Goal: Task Accomplishment & Management: Use online tool/utility

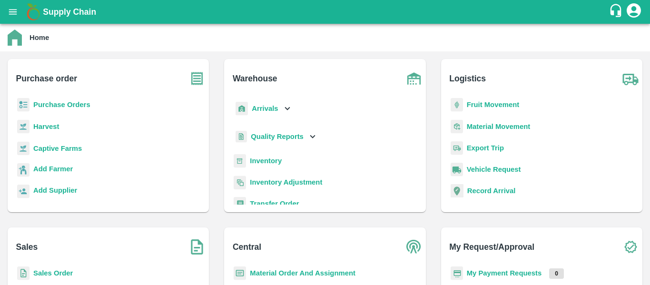
click at [72, 101] on b "Purchase Orders" at bounding box center [61, 105] width 57 height 8
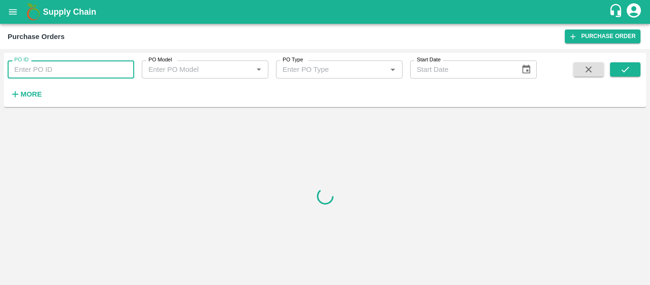
click at [40, 70] on input "PO ID" at bounding box center [71, 69] width 126 height 18
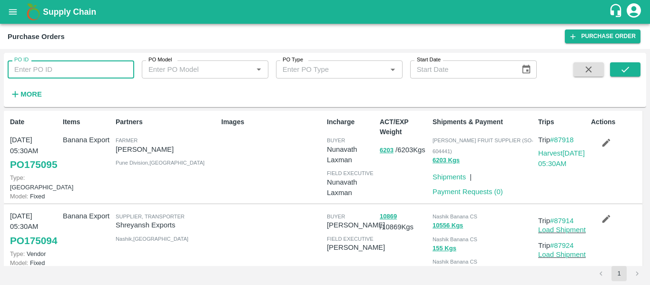
paste input "174989"
type input "174989"
click at [630, 70] on icon "submit" at bounding box center [625, 69] width 10 height 10
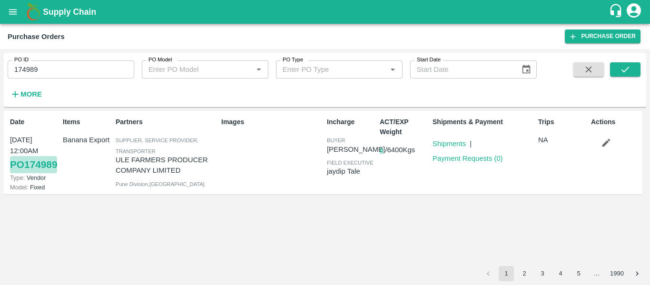
click at [30, 173] on link "PO 174989" at bounding box center [33, 164] width 47 height 17
click at [606, 139] on icon "button" at bounding box center [606, 142] width 10 height 10
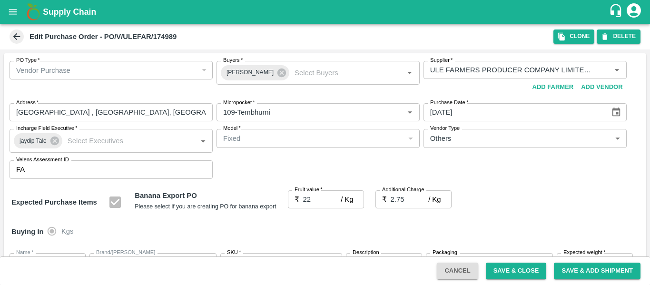
click at [624, 45] on div "Edit Purchase Order - PO/V/ULEFAR/174989 Clone DELETE" at bounding box center [325, 37] width 650 height 26
click at [613, 36] on button "DELETE" at bounding box center [618, 36] width 44 height 14
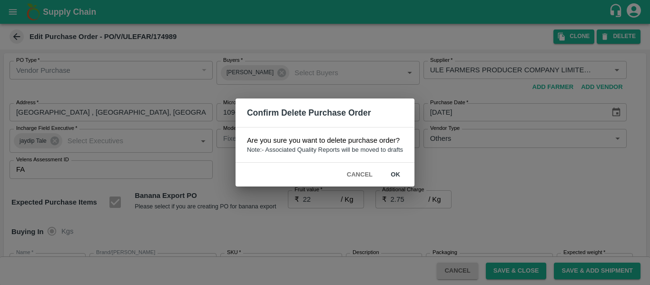
click at [396, 177] on button "ok" at bounding box center [395, 174] width 30 height 17
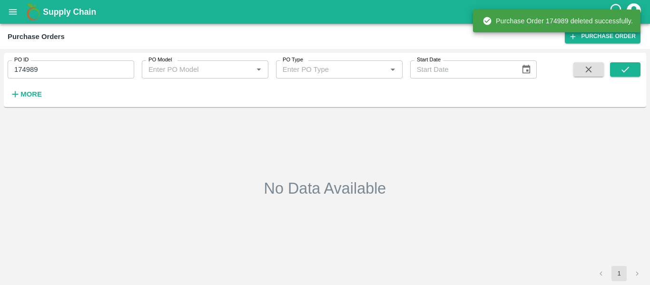
type input "174989"
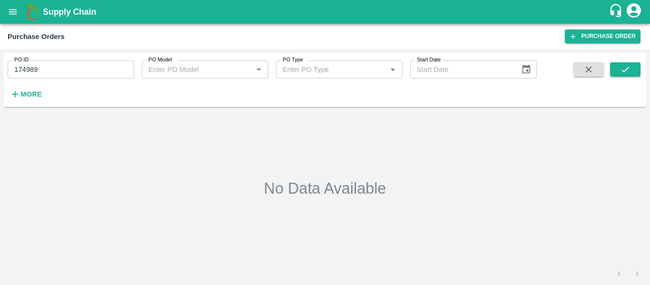
click at [19, 9] on button "open drawer" at bounding box center [13, 12] width 22 height 22
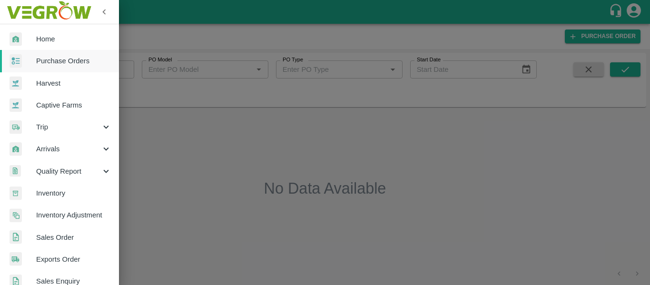
click at [67, 62] on span "Purchase Orders" at bounding box center [73, 61] width 75 height 10
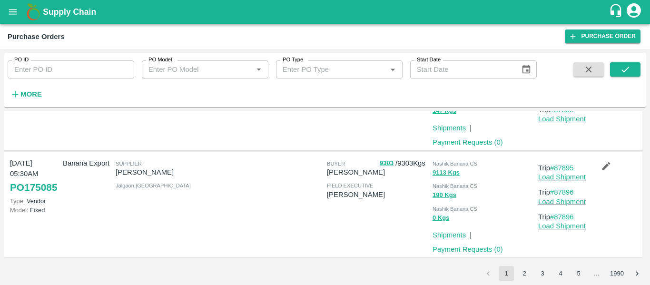
scroll to position [894, 0]
click at [532, 272] on li "2" at bounding box center [524, 273] width 18 height 15
click at [527, 272] on button "2" at bounding box center [523, 273] width 15 height 15
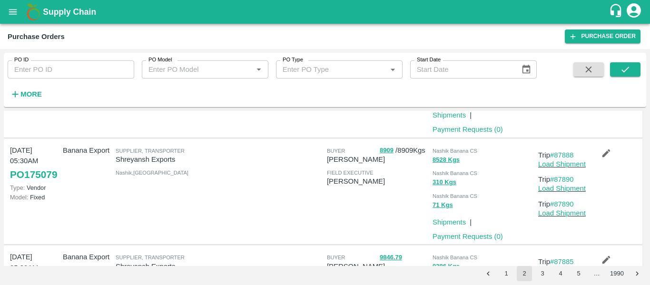
scroll to position [418, 0]
click at [559, 153] on link "#87888" at bounding box center [562, 154] width 24 height 8
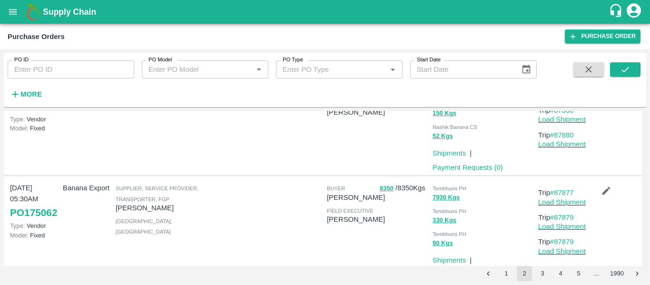
scroll to position [940, 0]
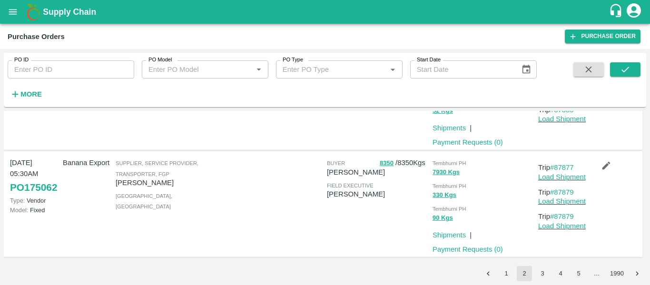
click at [547, 277] on button "3" at bounding box center [541, 273] width 15 height 15
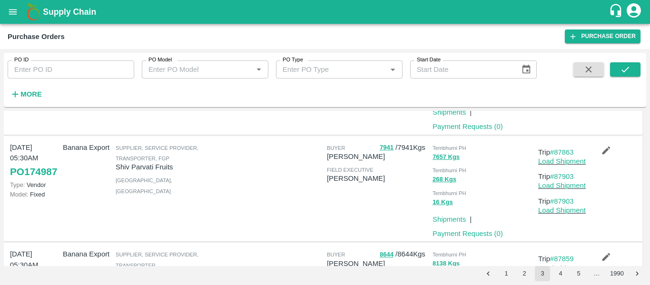
scroll to position [917, 0]
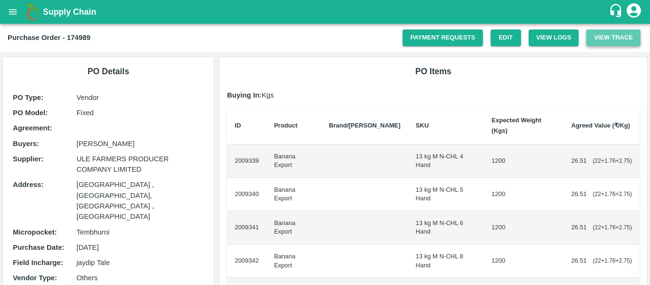
click at [593, 39] on button "View Trace" at bounding box center [613, 37] width 54 height 17
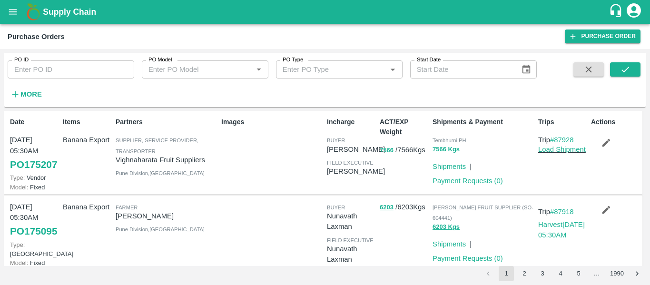
click at [75, 63] on input "PO ID" at bounding box center [71, 69] width 126 height 18
paste input "175079"
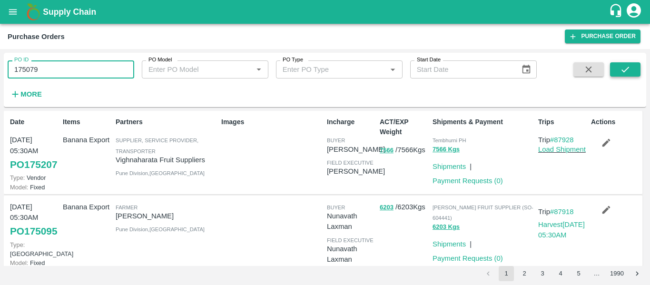
type input "175079"
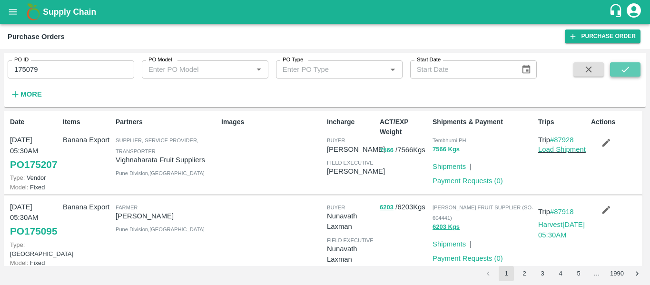
click at [622, 70] on icon "submit" at bounding box center [625, 70] width 8 height 6
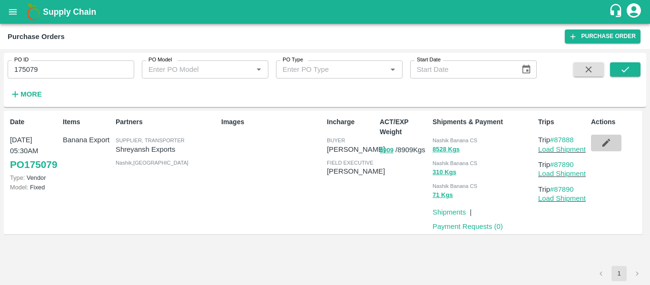
click at [606, 141] on icon "button" at bounding box center [606, 142] width 10 height 10
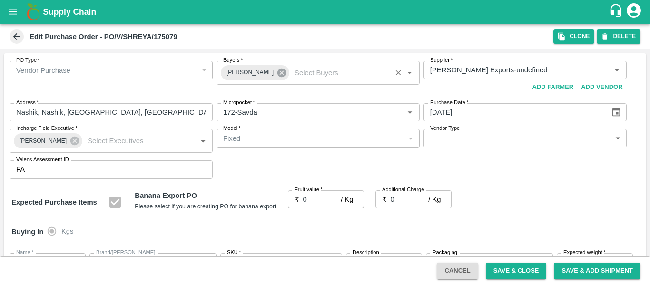
click at [276, 77] on icon at bounding box center [281, 73] width 10 height 10
click at [256, 71] on input "Buyers   *" at bounding box center [310, 70] width 182 height 12
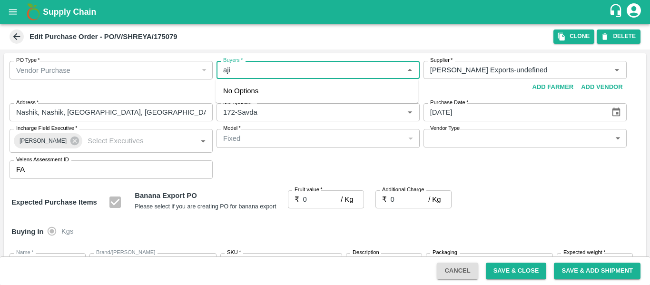
type input "ajit"
click at [258, 93] on div "Ajit Otari" at bounding box center [275, 95] width 58 height 10
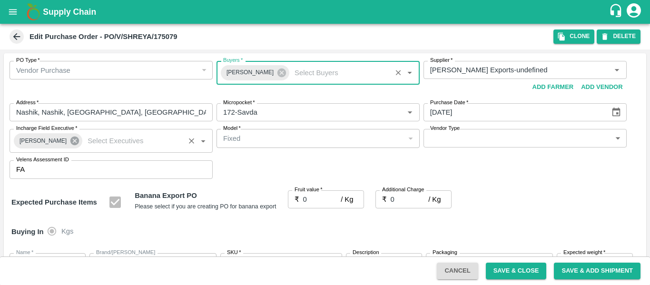
click at [72, 143] on icon at bounding box center [74, 140] width 9 height 9
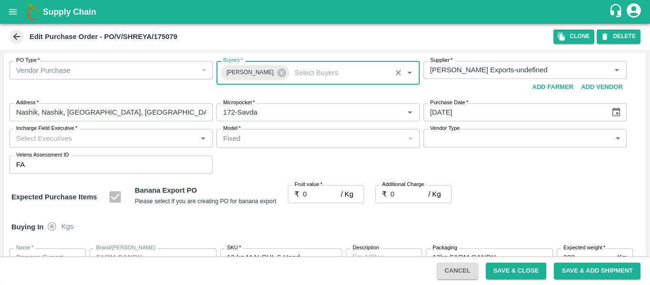
click at [47, 139] on input "Incharge Field Executive   *" at bounding box center [103, 138] width 182 height 12
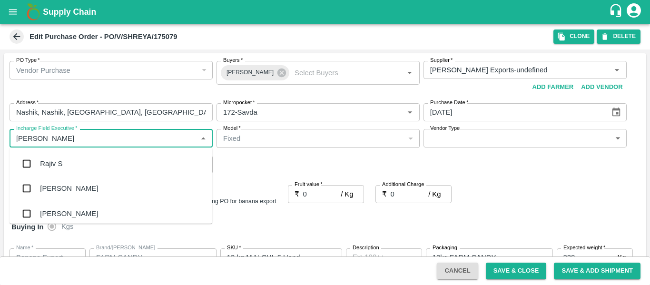
type input "jayd"
click at [51, 159] on div "jaydip Tale" at bounding box center [56, 163] width 33 height 10
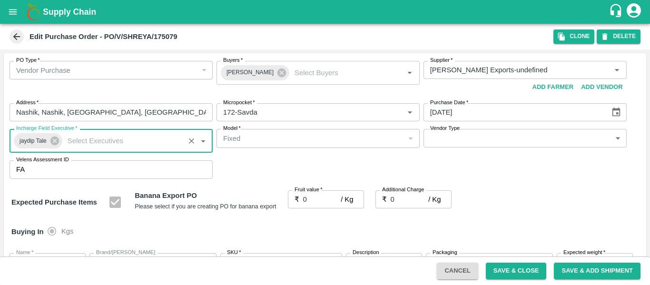
click at [312, 201] on input "0" at bounding box center [322, 199] width 38 height 18
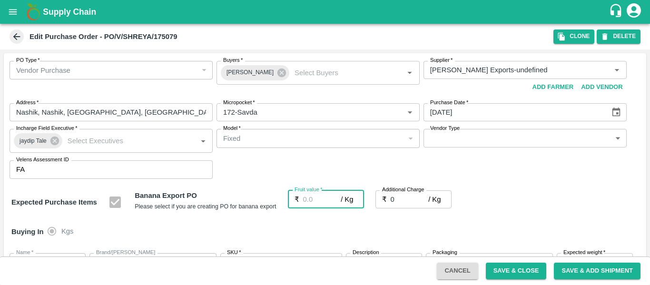
type input "2"
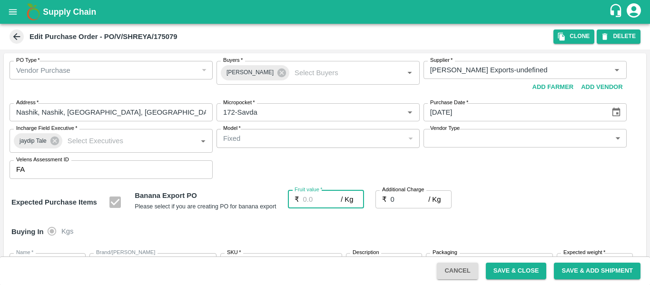
type input "2"
type input "20"
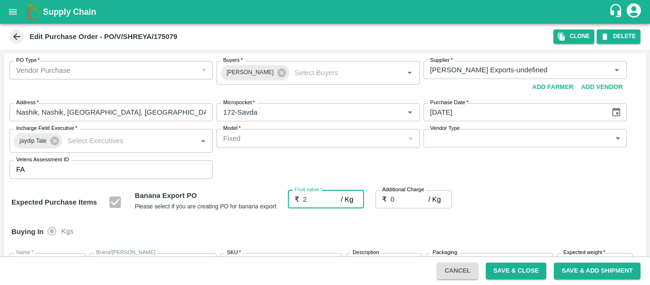
type input "20"
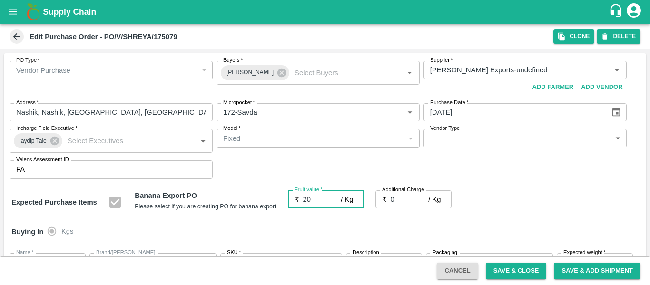
click at [407, 201] on input "0" at bounding box center [409, 199] width 38 height 18
type input "2"
type input "22"
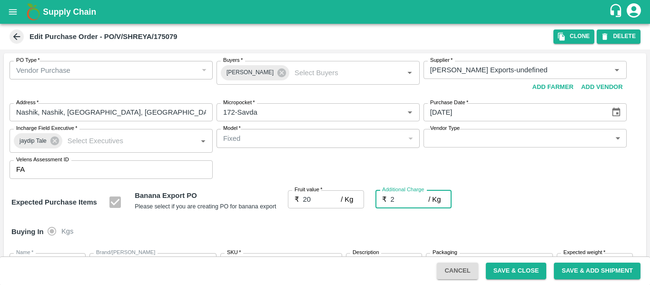
type input "22"
type input "2.7"
type input "22.7"
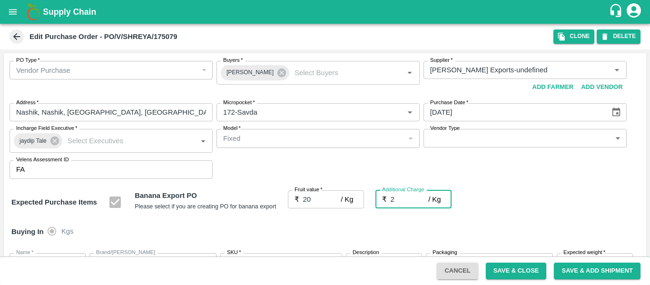
type input "22.7"
type input "2.75"
type input "22.75"
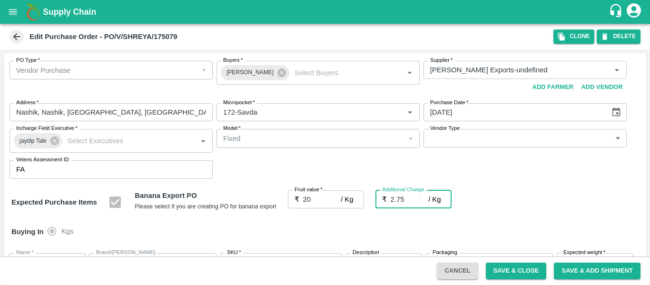
type input "22.75"
type input "2.75"
click at [550, 206] on div "Expected Purchase Items Banana Export PO Please select if you are creating PO f…" at bounding box center [324, 202] width 627 height 24
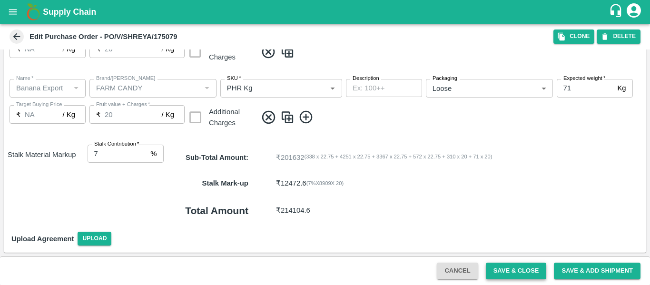
click at [498, 273] on button "Save & Close" at bounding box center [516, 270] width 61 height 17
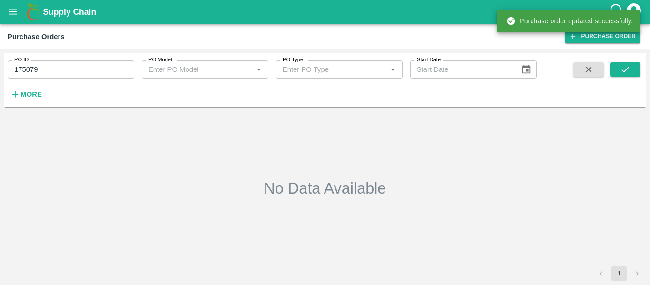
type input "175079"
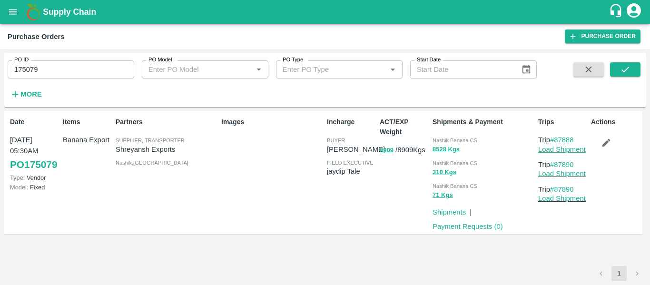
click at [572, 149] on link "Load Shipment" at bounding box center [562, 150] width 48 height 8
drag, startPoint x: 579, startPoint y: 167, endPoint x: 556, endPoint y: 166, distance: 22.8
click at [556, 166] on p "Trip #87890" at bounding box center [562, 164] width 49 height 10
copy link "87890"
click at [13, 15] on icon "open drawer" at bounding box center [13, 12] width 10 height 10
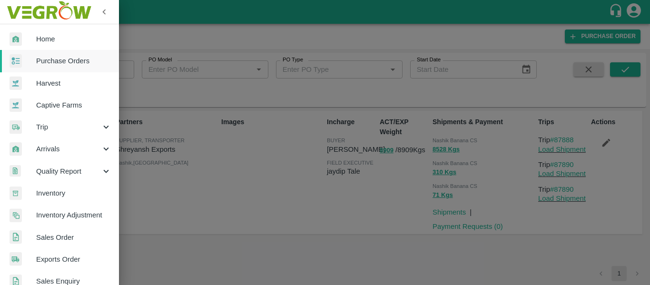
click at [51, 132] on span "Trip" at bounding box center [68, 127] width 65 height 10
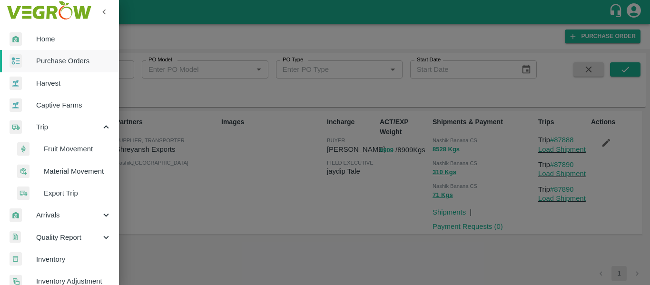
click at [62, 146] on span "Fruit Movement" at bounding box center [78, 149] width 68 height 10
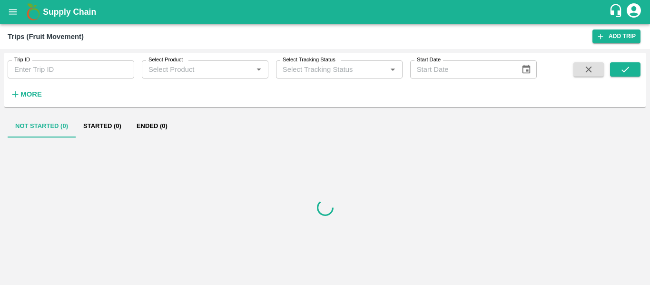
click at [66, 62] on input "Trip ID" at bounding box center [71, 69] width 126 height 18
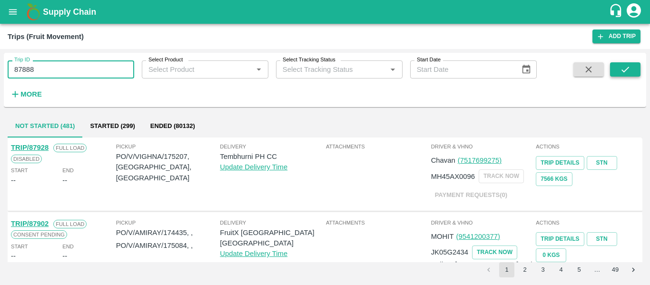
type input "87888"
click at [632, 69] on button "submit" at bounding box center [625, 69] width 30 height 14
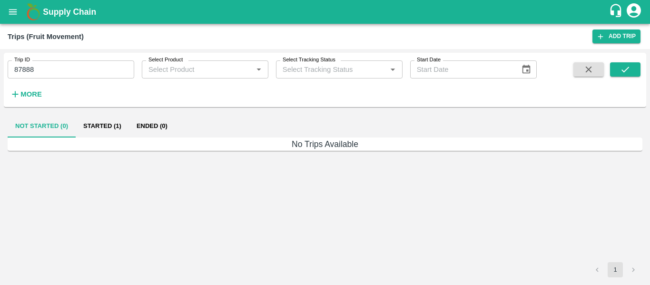
click at [94, 123] on button "Started (1)" at bounding box center [102, 126] width 53 height 23
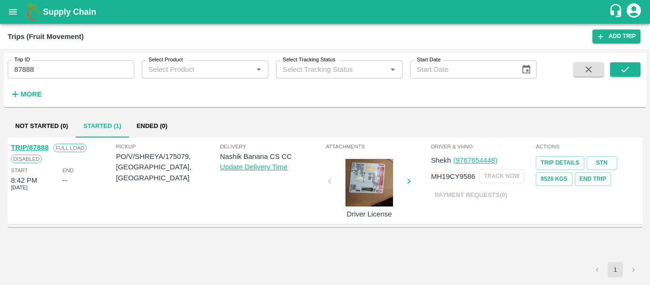
click at [39, 147] on link "TRIP/87888" at bounding box center [30, 148] width 38 height 8
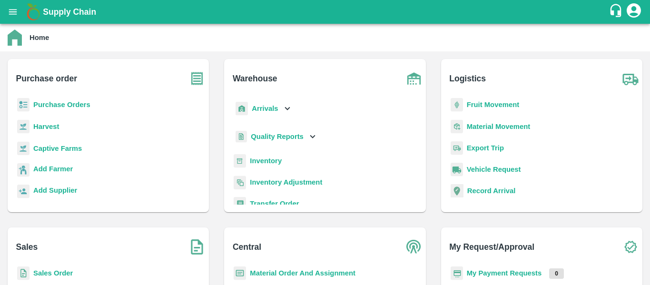
click at [486, 107] on b "Fruit Movement" at bounding box center [492, 105] width 53 height 8
click at [255, 101] on div "Arrivals" at bounding box center [262, 108] width 59 height 21
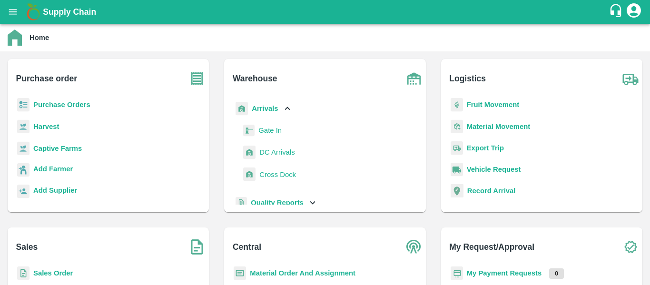
click at [267, 149] on span "DC Arrivals" at bounding box center [276, 152] width 35 height 10
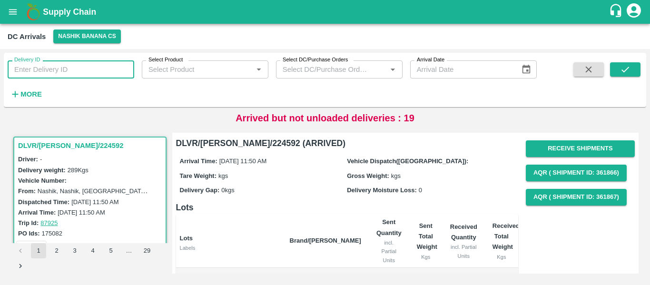
click at [87, 73] on input "Delivery ID" at bounding box center [71, 69] width 126 height 18
click at [30, 95] on strong "More" at bounding box center [30, 94] width 21 height 8
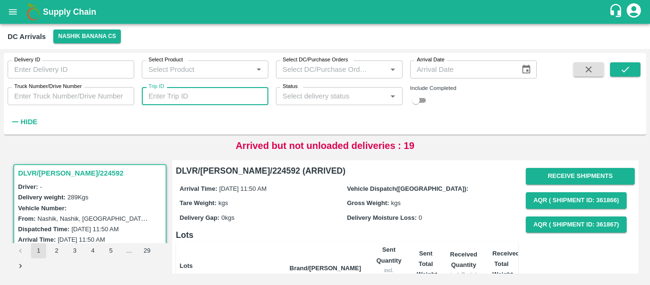
click at [175, 105] on input "Trip ID" at bounding box center [205, 96] width 126 height 18
paste input "87923"
click at [629, 72] on icon "submit" at bounding box center [625, 69] width 10 height 10
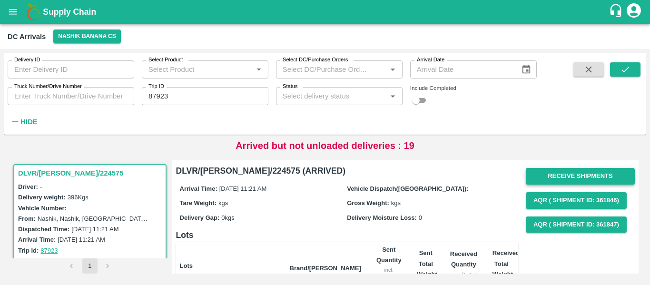
click at [557, 178] on button "Receive Shipments" at bounding box center [579, 176] width 109 height 17
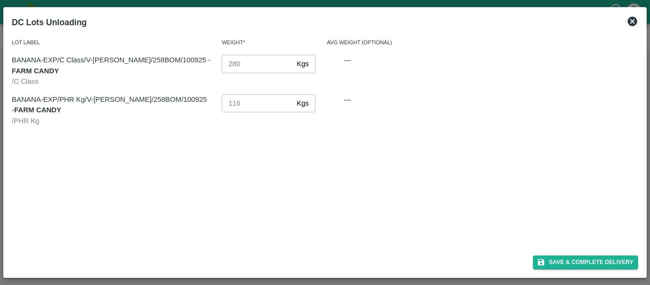
click at [629, 26] on icon at bounding box center [631, 21] width 11 height 11
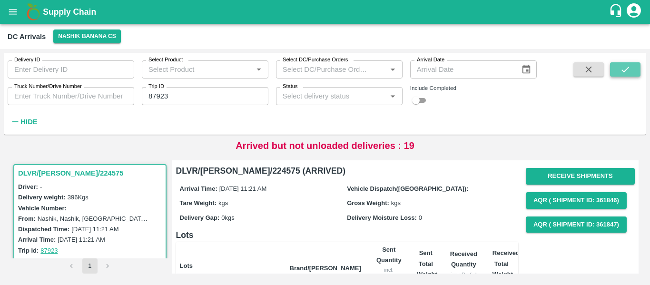
click at [621, 66] on icon "submit" at bounding box center [625, 69] width 10 height 10
click at [156, 92] on input "87923" at bounding box center [205, 96] width 126 height 18
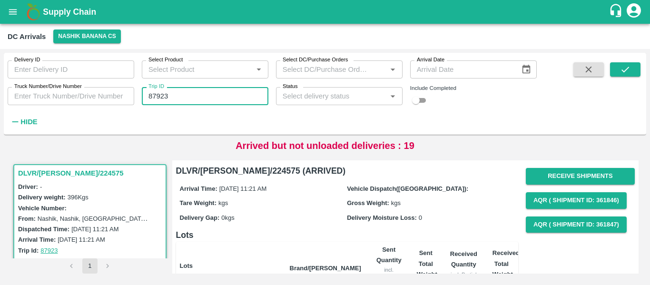
click at [156, 92] on input "87923" at bounding box center [205, 96] width 126 height 18
click at [624, 72] on icon "submit" at bounding box center [625, 69] width 10 height 10
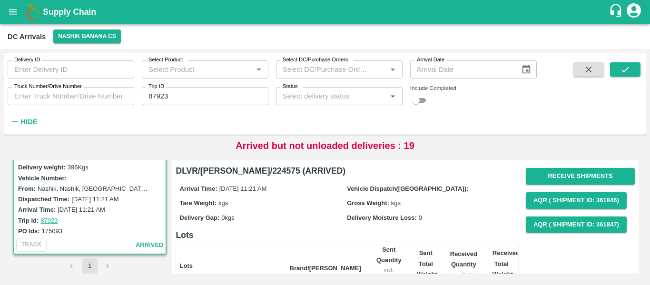
click at [189, 98] on input "87923" at bounding box center [205, 96] width 126 height 18
paste input "text"
click at [618, 72] on button "submit" at bounding box center [625, 69] width 30 height 14
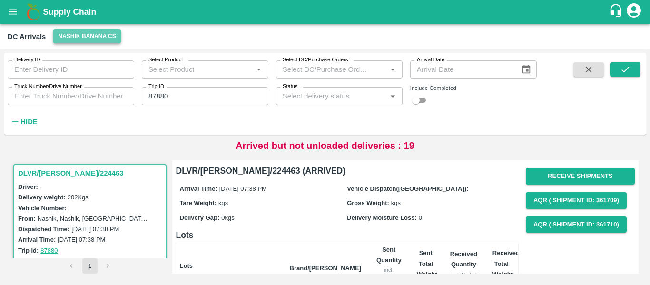
click at [90, 38] on button "Nashik Banana CS" at bounding box center [87, 36] width 68 height 14
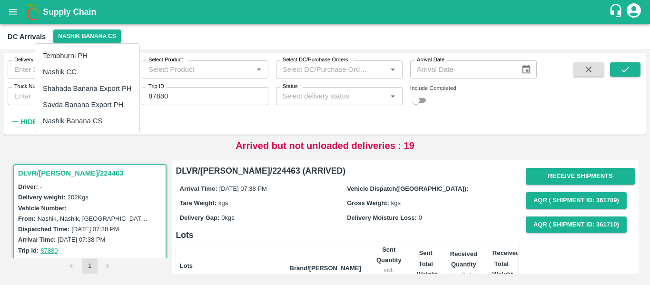
click at [64, 59] on li "Tembhurni PH" at bounding box center [87, 56] width 104 height 16
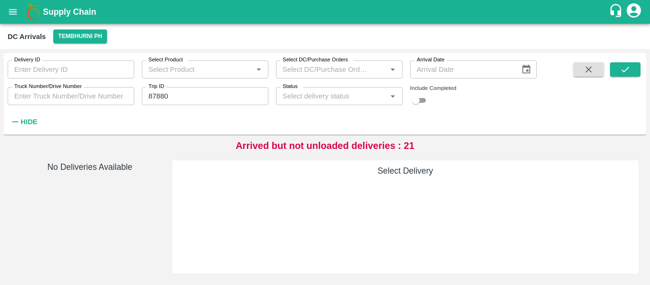
click at [201, 97] on input "87880" at bounding box center [205, 96] width 126 height 18
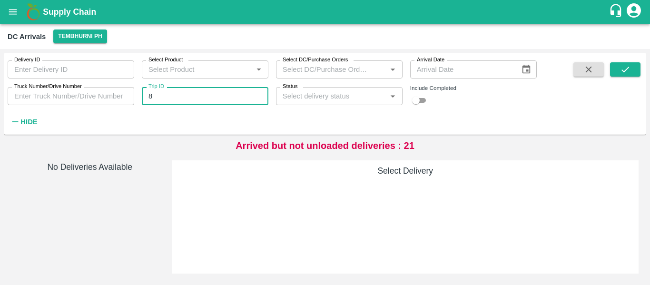
type input "8"
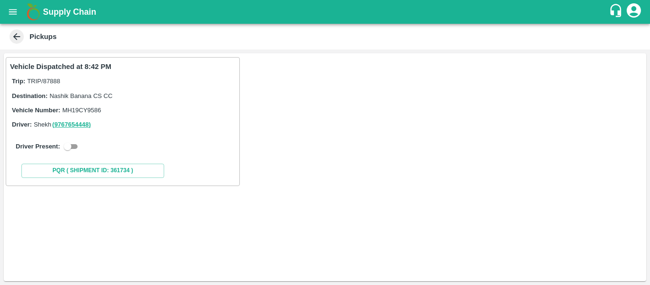
click at [69, 151] on input "checkbox" at bounding box center [67, 146] width 34 height 11
checkbox input "true"
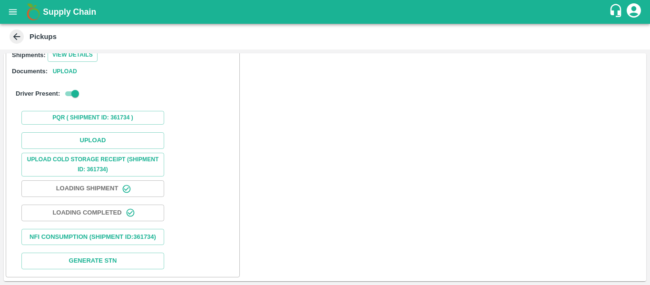
scroll to position [137, 0]
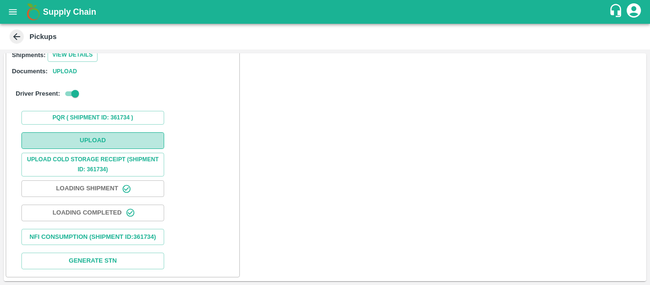
click at [109, 132] on button "Upload" at bounding box center [92, 140] width 143 height 17
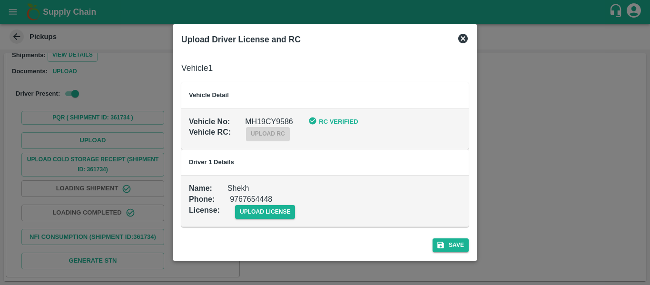
click at [289, 219] on td "Name : Shekh Phone : [PHONE_NUMBER] License : upload license" at bounding box center [324, 200] width 287 height 51
click at [280, 213] on span "upload license" at bounding box center [265, 212] width 60 height 14
click at [0, 0] on input "upload license" at bounding box center [0, 0] width 0 height 0
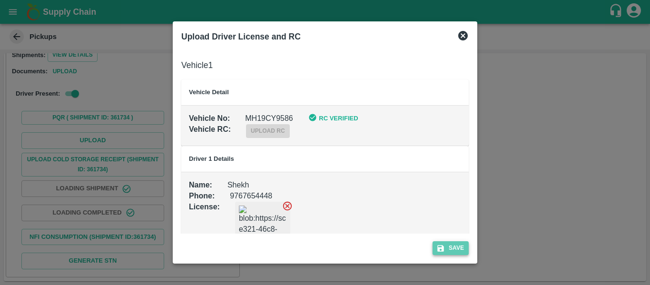
click at [448, 246] on button "Save" at bounding box center [450, 248] width 36 height 14
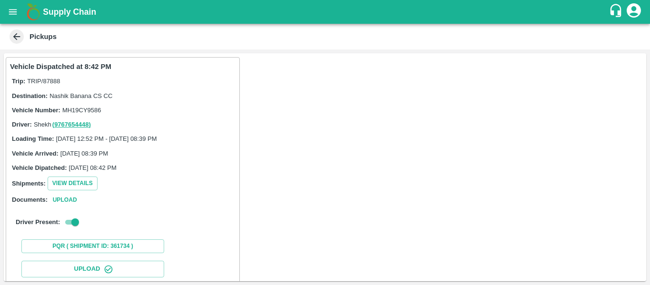
scroll to position [164, 0]
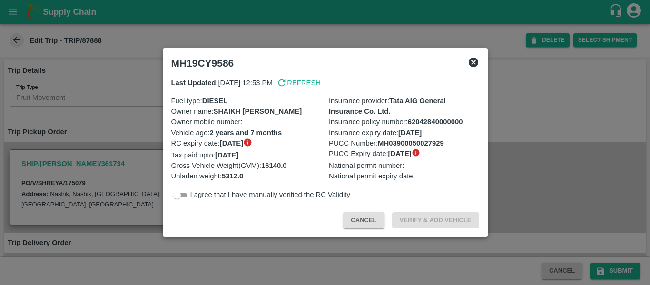
click at [144, 112] on div at bounding box center [325, 142] width 650 height 285
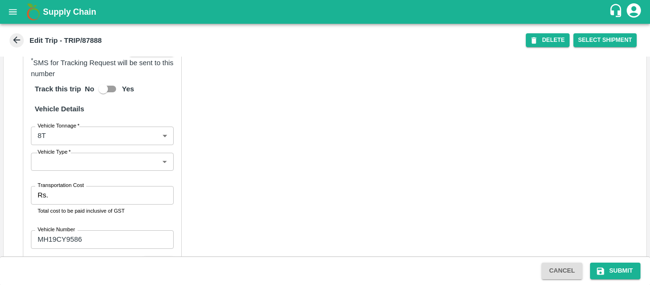
scroll to position [721, 0]
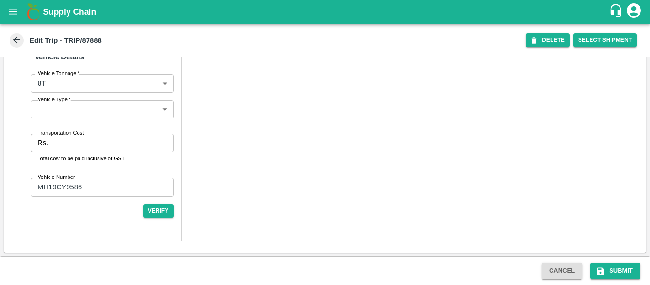
click at [65, 147] on input "Transportation Cost" at bounding box center [112, 143] width 121 height 18
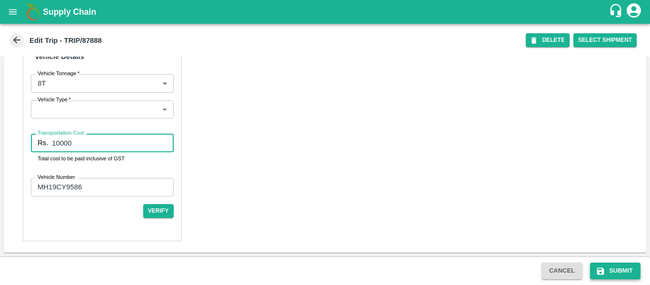
type input "10000"
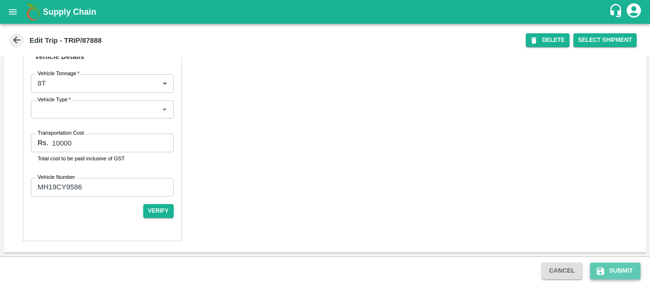
click at [603, 270] on icon "submit" at bounding box center [600, 270] width 7 height 7
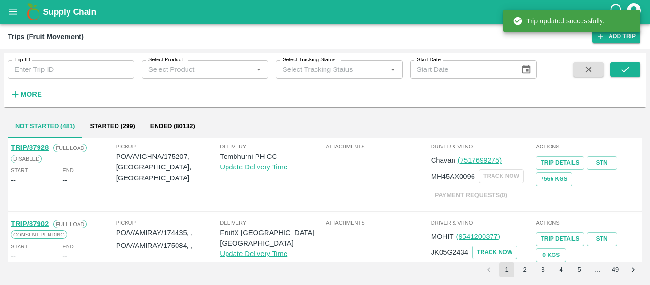
click at [36, 73] on input "Trip ID" at bounding box center [71, 69] width 126 height 18
paste input "87890"
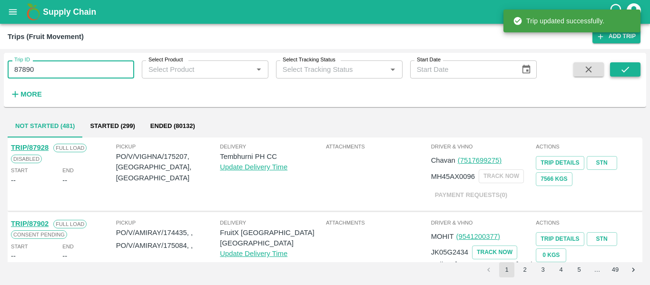
type input "87890"
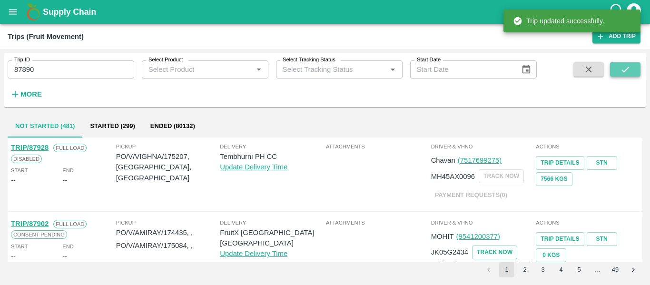
click at [632, 63] on button "submit" at bounding box center [625, 69] width 30 height 14
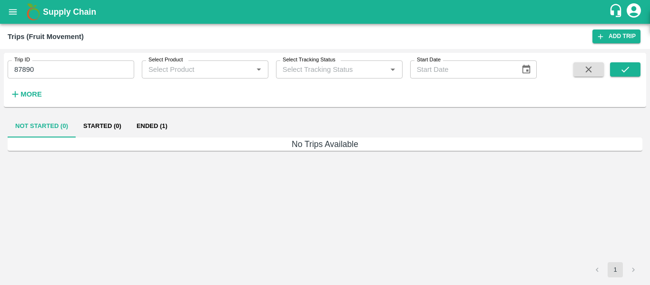
click at [150, 126] on button "Ended (1)" at bounding box center [152, 126] width 46 height 23
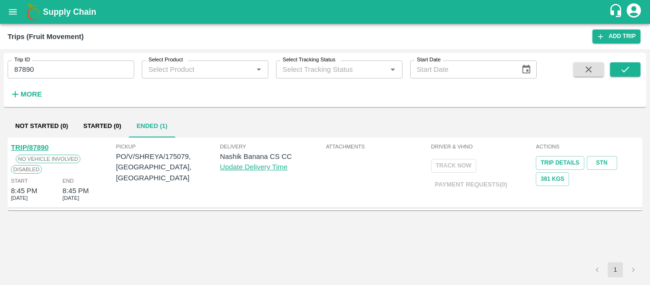
click at [45, 141] on div "TRIP/87890 No Vehicle Involved Disabled Start 8:45 PM [DATE] End 8:45 PM [DATE]" at bounding box center [62, 172] width 105 height 65
click at [36, 145] on link "TRIP/87890" at bounding box center [30, 148] width 38 height 8
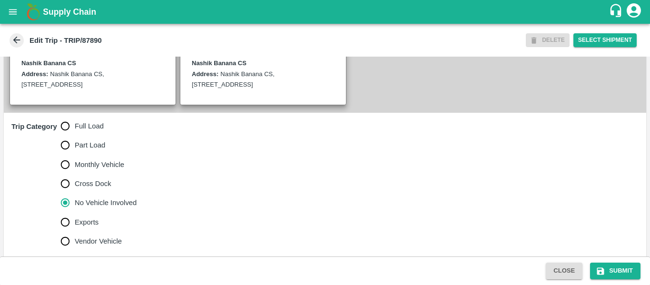
scroll to position [296, 0]
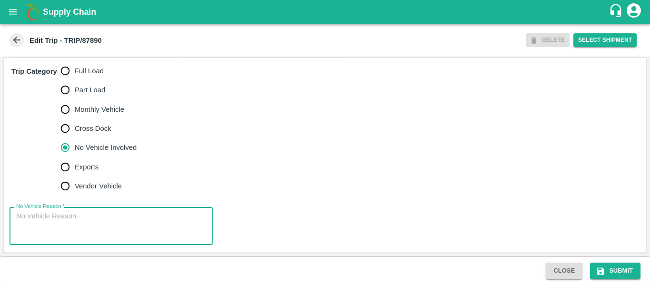
click at [101, 216] on textarea "No Vehicle Reason   *" at bounding box center [111, 226] width 190 height 30
type textarea "Field Dump"
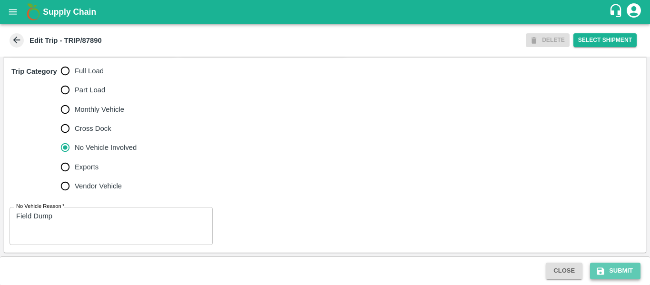
click at [611, 266] on button "Submit" at bounding box center [615, 270] width 50 height 17
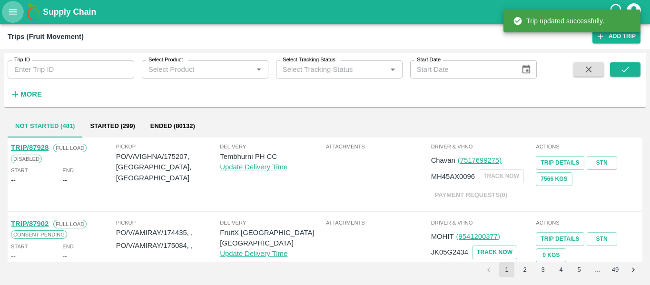
click at [18, 14] on icon "open drawer" at bounding box center [13, 12] width 10 height 10
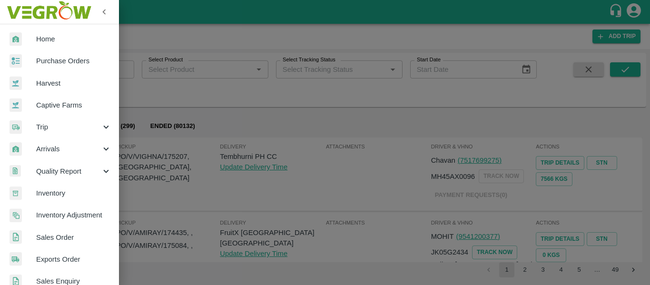
click at [65, 57] on span "Purchase Orders" at bounding box center [73, 61] width 75 height 10
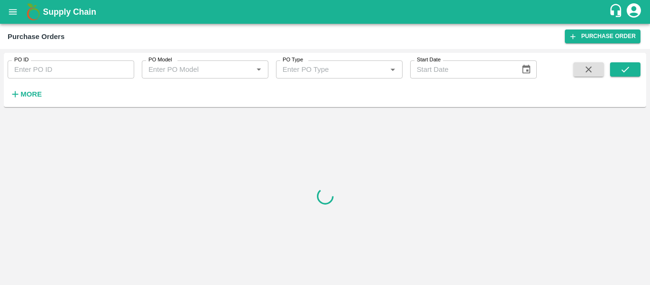
click at [48, 95] on div "PO ID PO ID PO Model PO Model   * PO Type PO Type   * Start Date Start Date More" at bounding box center [268, 77] width 536 height 49
click at [46, 64] on input "PO ID" at bounding box center [71, 69] width 126 height 18
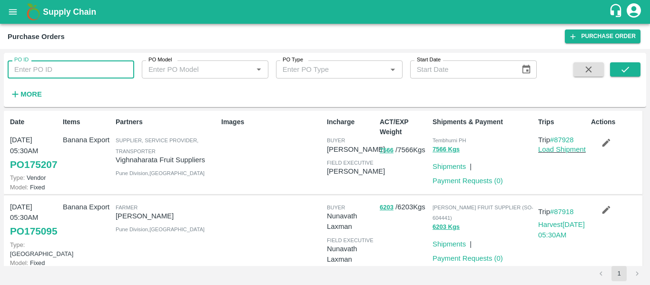
paste input "175079"
click at [631, 68] on button "submit" at bounding box center [625, 69] width 30 height 14
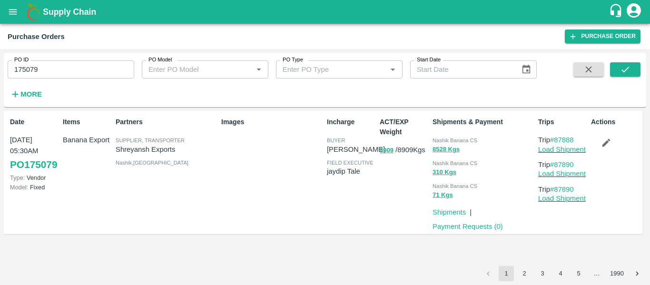
click at [74, 79] on div "PO ID 175079 PO ID PO Model PO Model   * PO Type PO Type   * Start Date Start D…" at bounding box center [268, 77] width 536 height 49
click at [57, 74] on input "175079" at bounding box center [71, 69] width 126 height 18
paste input "text"
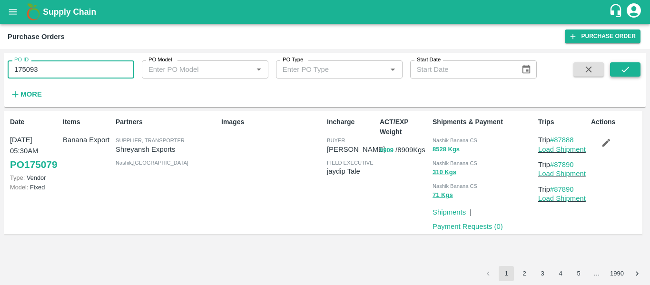
type input "175093"
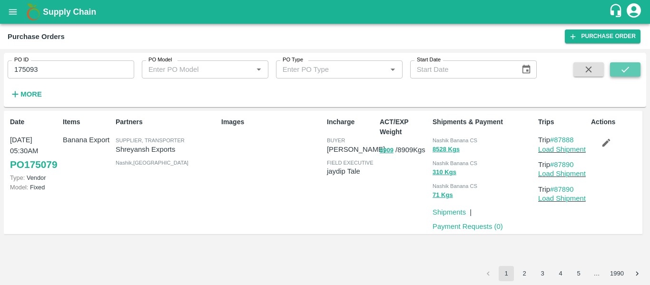
click at [630, 65] on icon "submit" at bounding box center [625, 69] width 10 height 10
click at [63, 75] on input "175093" at bounding box center [71, 69] width 126 height 18
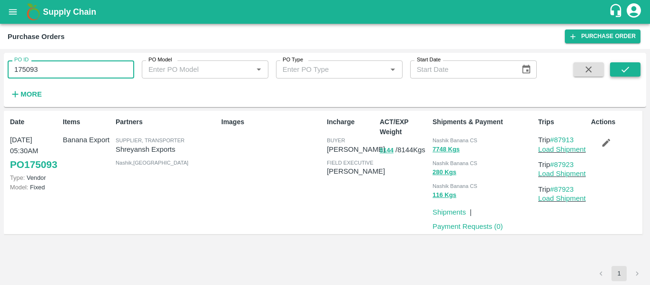
click at [627, 75] on button "submit" at bounding box center [625, 69] width 30 height 14
click at [606, 144] on icon "button" at bounding box center [606, 143] width 8 height 8
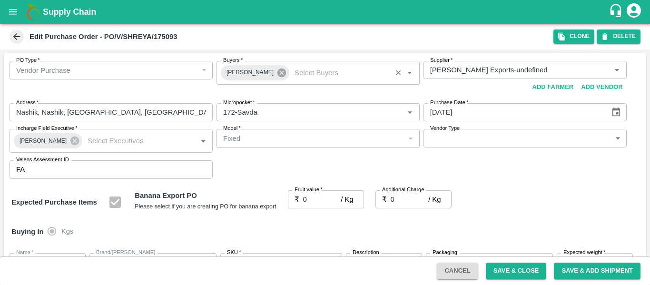
click at [276, 73] on icon at bounding box center [281, 73] width 10 height 10
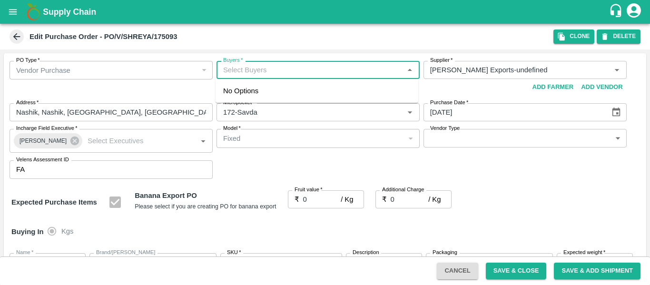
click at [247, 73] on input "Buyers   *" at bounding box center [310, 70] width 182 height 12
type input "ajit"
click at [250, 94] on div "Ajit Otari" at bounding box center [275, 95] width 58 height 10
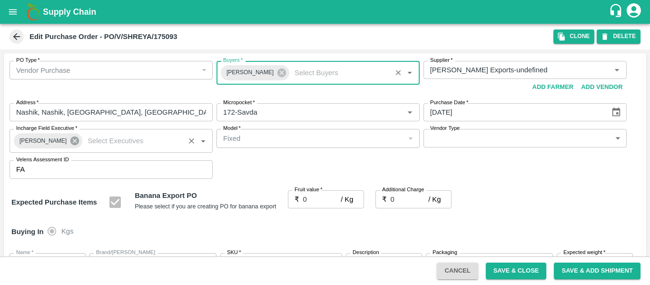
click at [70, 142] on icon at bounding box center [74, 140] width 9 height 9
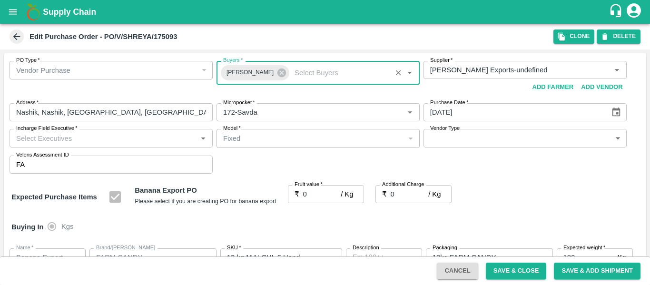
click at [39, 144] on input "Incharge Field Executive   *" at bounding box center [103, 138] width 182 height 12
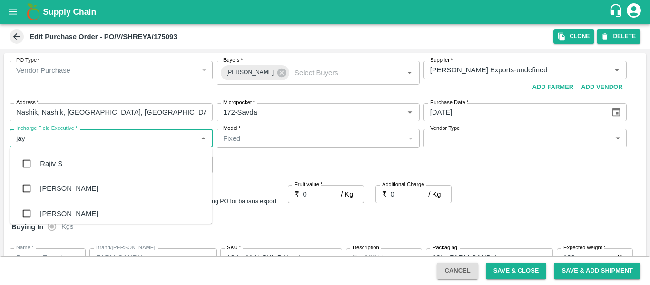
type input "jayd"
click at [43, 163] on div "jaydip Tale" at bounding box center [56, 163] width 33 height 10
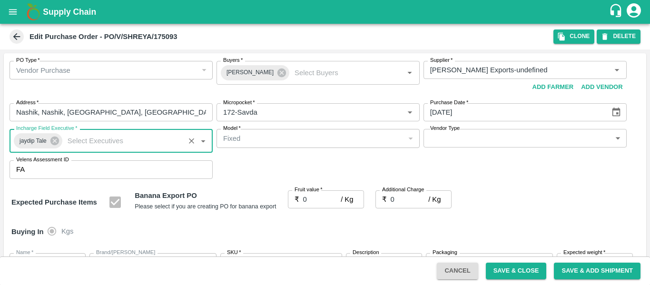
click at [323, 205] on input "0" at bounding box center [322, 199] width 38 height 18
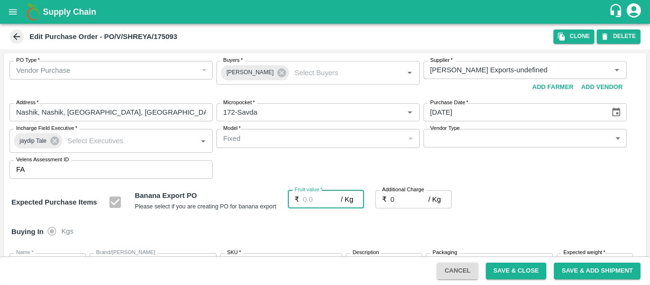
type input "2"
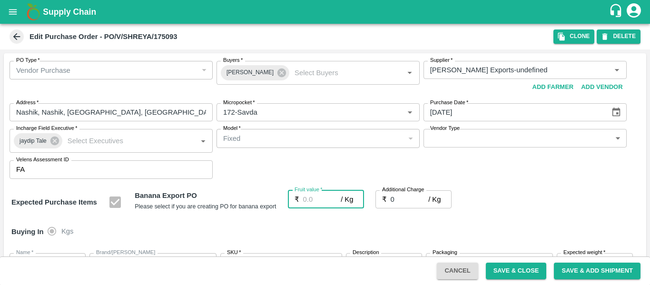
type input "2"
type input "20"
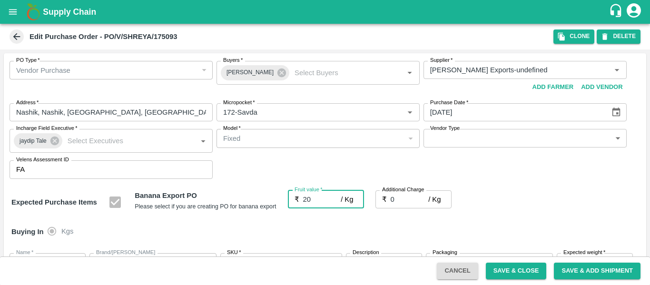
type input "20"
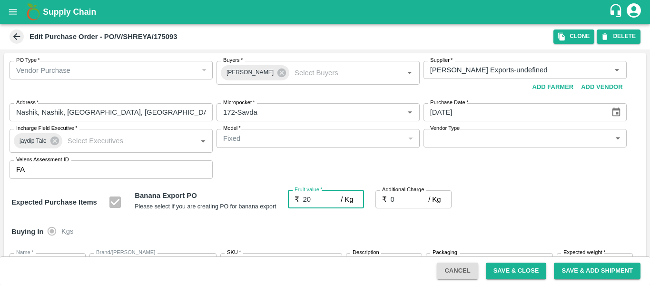
click at [402, 203] on input "0" at bounding box center [409, 199] width 38 height 18
type input "2"
type input "22"
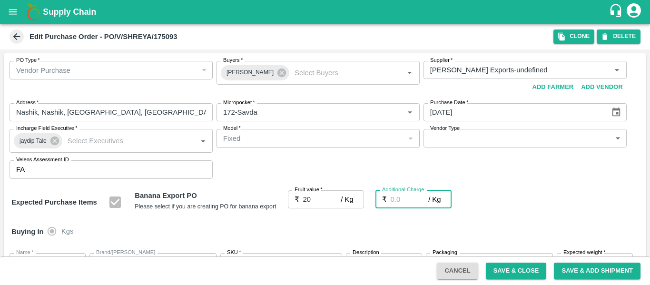
type input "22"
type input "2.7"
type input "22.7"
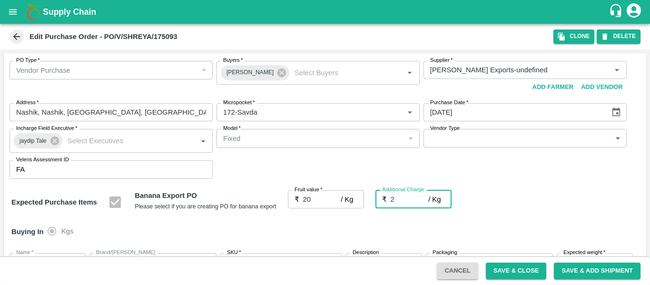
type input "22.7"
type input "2.75"
type input "22.75"
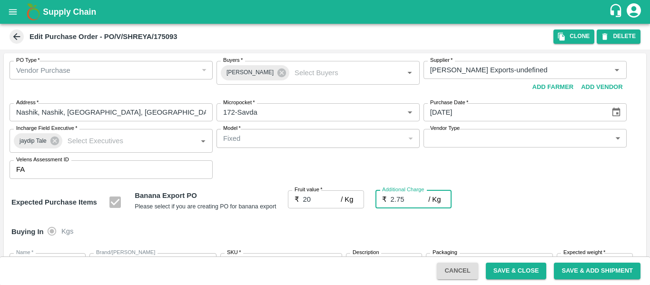
type input "22.75"
type input "2.75"
click at [523, 210] on div "Expected Purchase Items Banana Export PO Please select if you are creating PO f…" at bounding box center [324, 202] width 627 height 24
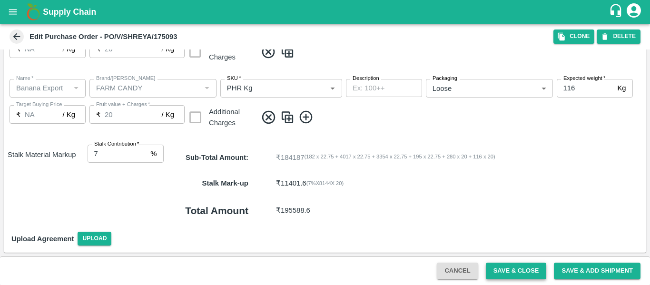
click at [509, 271] on button "Save & Close" at bounding box center [516, 270] width 61 height 17
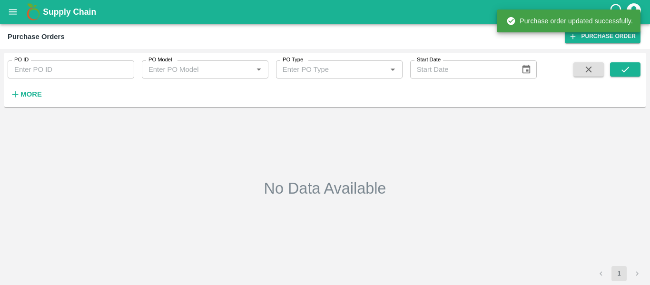
type input "175093"
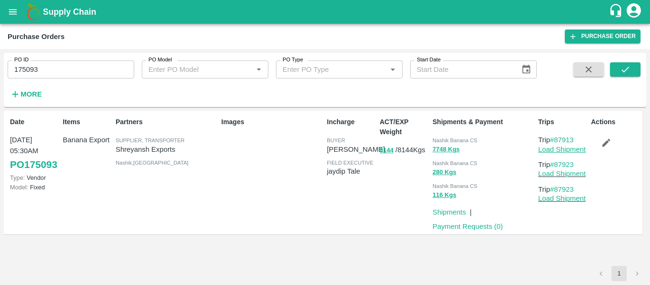
click at [565, 151] on link "Load Shipment" at bounding box center [562, 150] width 48 height 8
drag, startPoint x: 583, startPoint y: 164, endPoint x: 557, endPoint y: 164, distance: 25.7
click at [557, 164] on p "Trip #87923" at bounding box center [562, 164] width 49 height 10
copy link "87923"
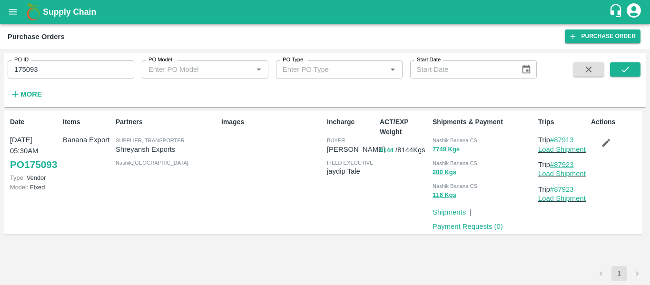
click at [571, 164] on link "#87923" at bounding box center [562, 165] width 24 height 8
click at [185, 199] on div "Partners Supplier, Transporter [PERSON_NAME] Exports [GEOGRAPHIC_DATA] , [GEOGR…" at bounding box center [165, 172] width 106 height 118
click at [58, 67] on input "175093" at bounding box center [71, 69] width 126 height 18
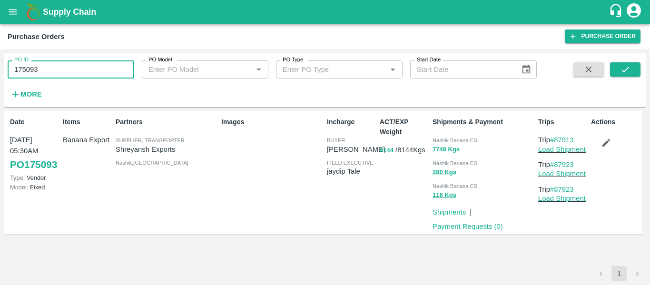
paste input "text"
type input "175063"
click at [615, 63] on button "submit" at bounding box center [625, 69] width 30 height 14
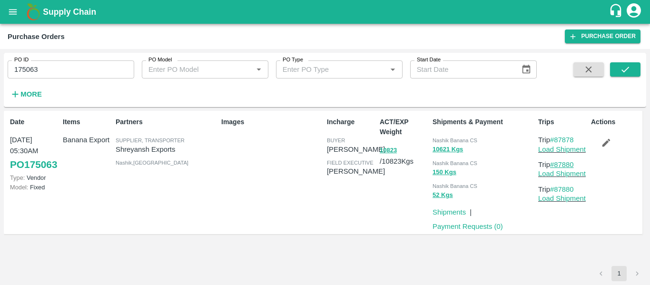
drag, startPoint x: 579, startPoint y: 163, endPoint x: 557, endPoint y: 165, distance: 22.5
click at [557, 165] on p "Trip #87880" at bounding box center [562, 164] width 49 height 10
copy link "87880"
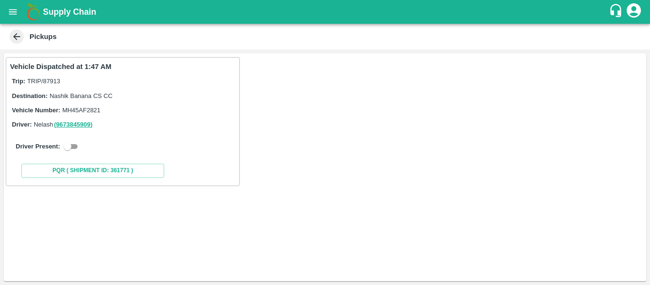
click at [72, 153] on div "Driver Present:" at bounding box center [122, 146] width 225 height 27
click at [69, 144] on input "checkbox" at bounding box center [67, 146] width 34 height 11
checkbox input "true"
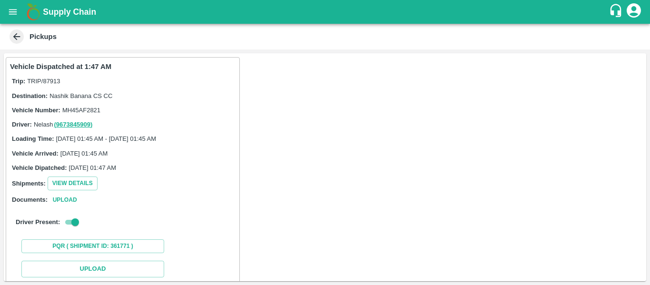
scroll to position [139, 0]
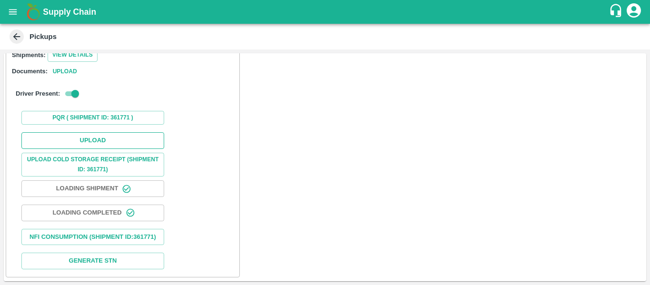
click at [80, 132] on button "Upload" at bounding box center [92, 140] width 143 height 17
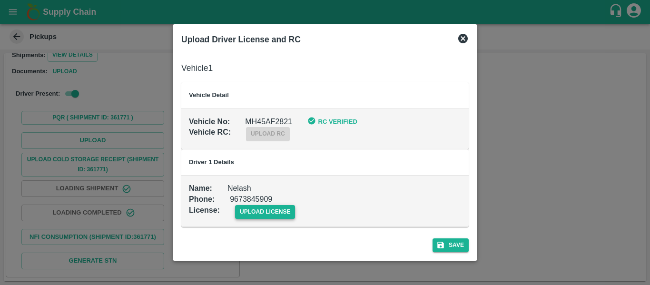
click at [237, 206] on span "upload license" at bounding box center [265, 212] width 60 height 14
click at [0, 0] on input "upload license" at bounding box center [0, 0] width 0 height 0
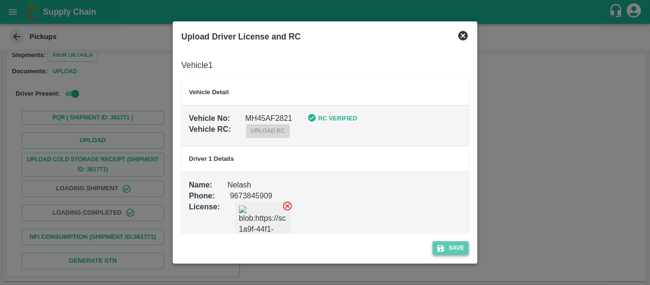
click at [444, 243] on button "Save" at bounding box center [450, 248] width 36 height 14
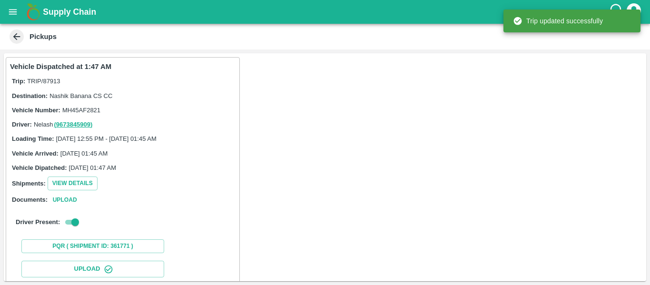
scroll to position [164, 0]
